Goal: Navigation & Orientation: Find specific page/section

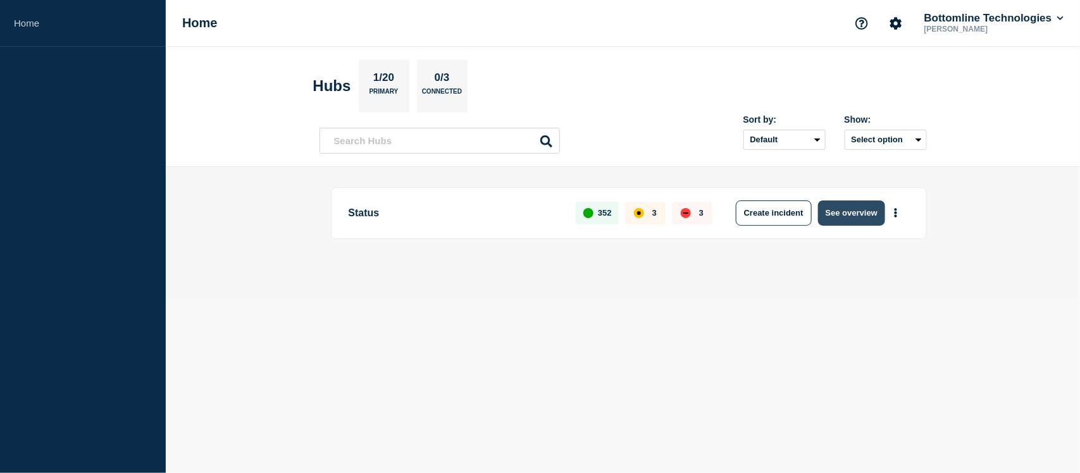
click at [834, 206] on button "See overview" at bounding box center [851, 213] width 67 height 25
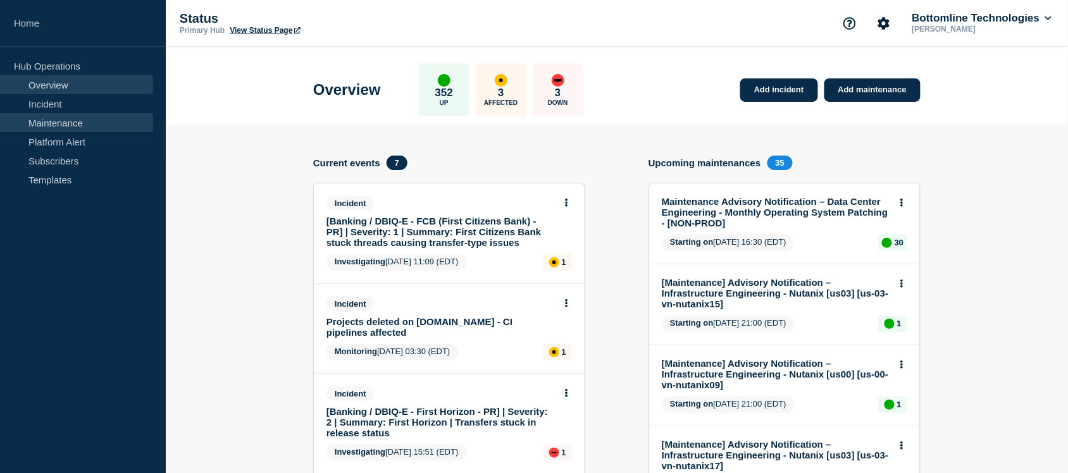
click at [66, 128] on link "Maintenance" at bounding box center [76, 122] width 153 height 19
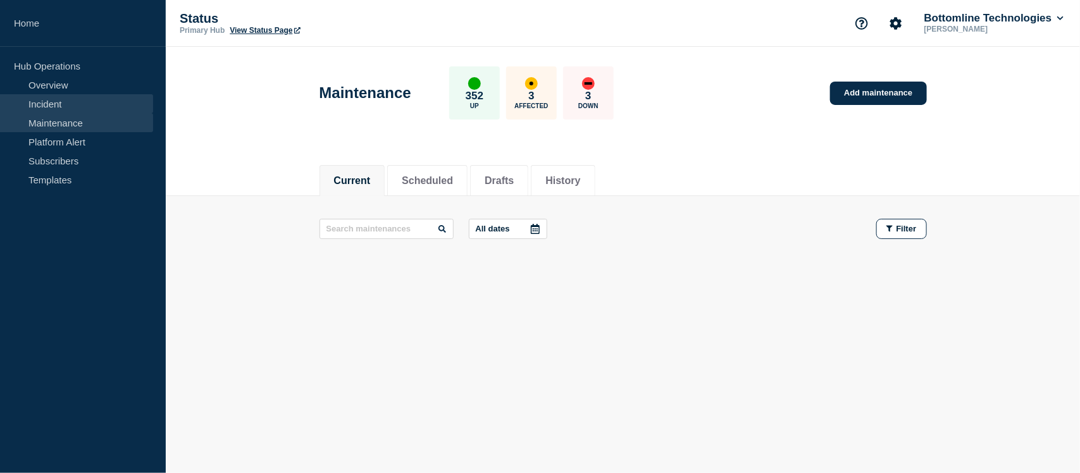
click at [49, 99] on link "Incident" at bounding box center [76, 103] width 153 height 19
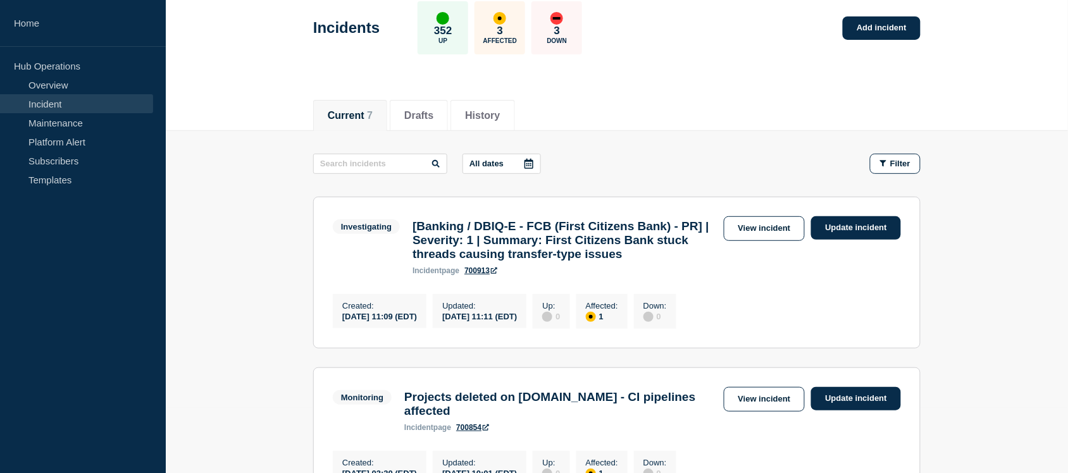
scroll to position [66, 0]
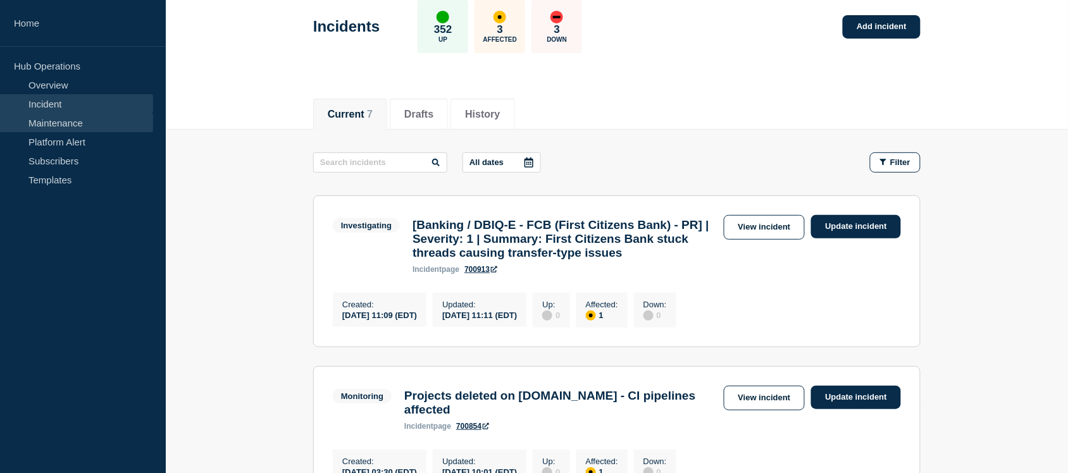
click at [39, 119] on link "Maintenance" at bounding box center [76, 122] width 153 height 19
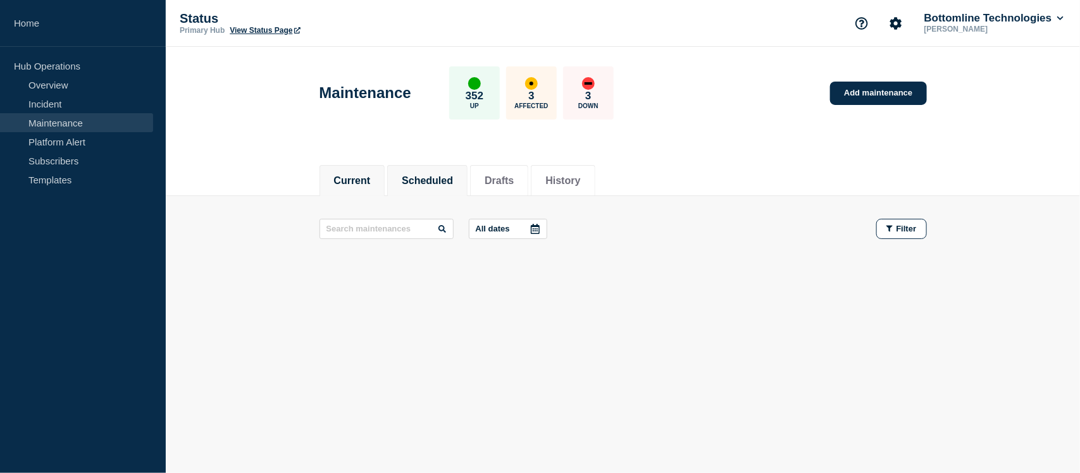
click at [431, 178] on button "Scheduled" at bounding box center [427, 180] width 51 height 11
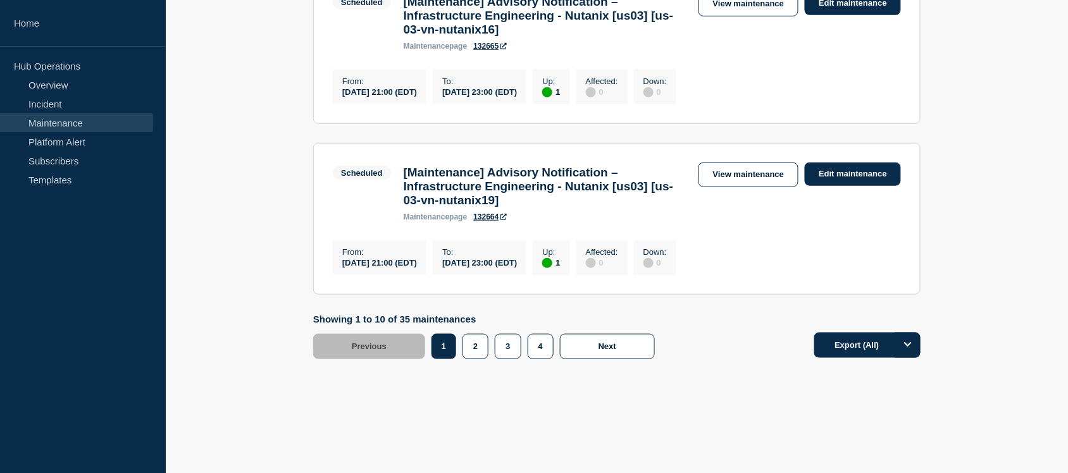
scroll to position [1764, 0]
